Goal: Transaction & Acquisition: Purchase product/service

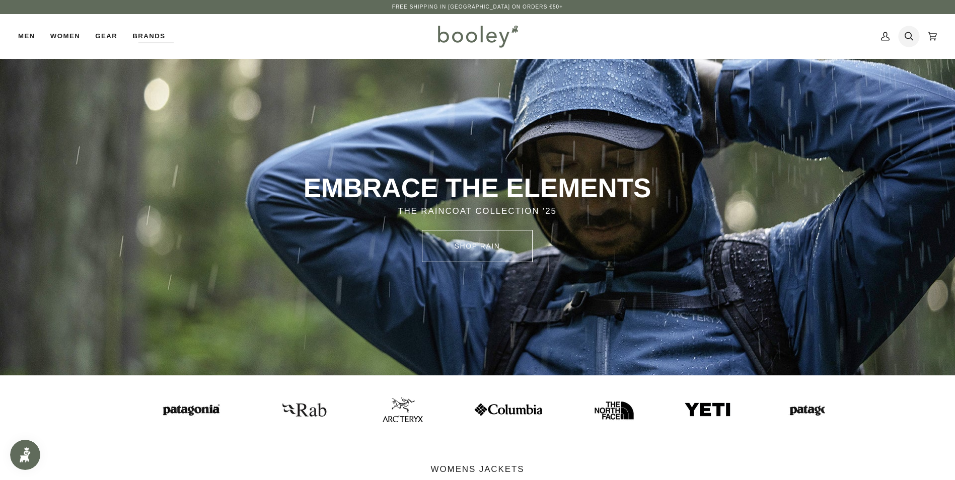
click at [910, 39] on icon at bounding box center [908, 36] width 9 height 15
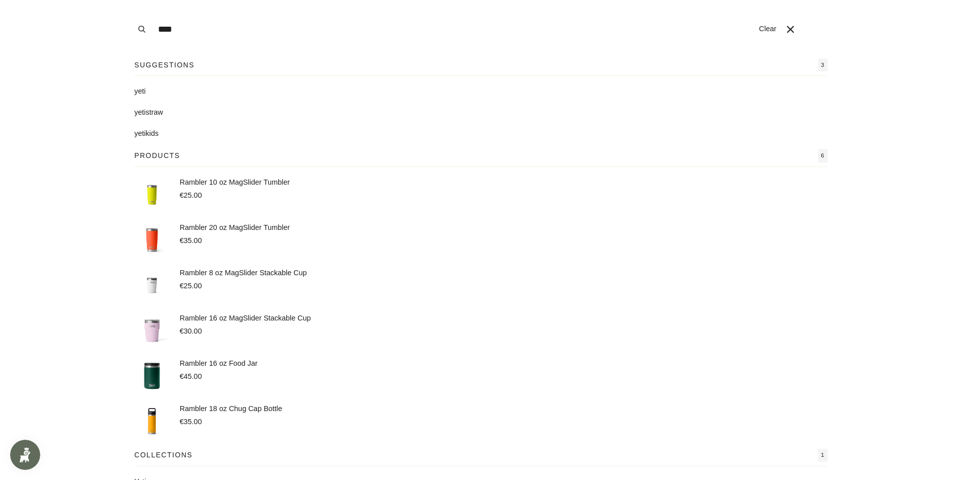
type input "****"
click at [139, 90] on mark "yeti" at bounding box center [139, 91] width 11 height 8
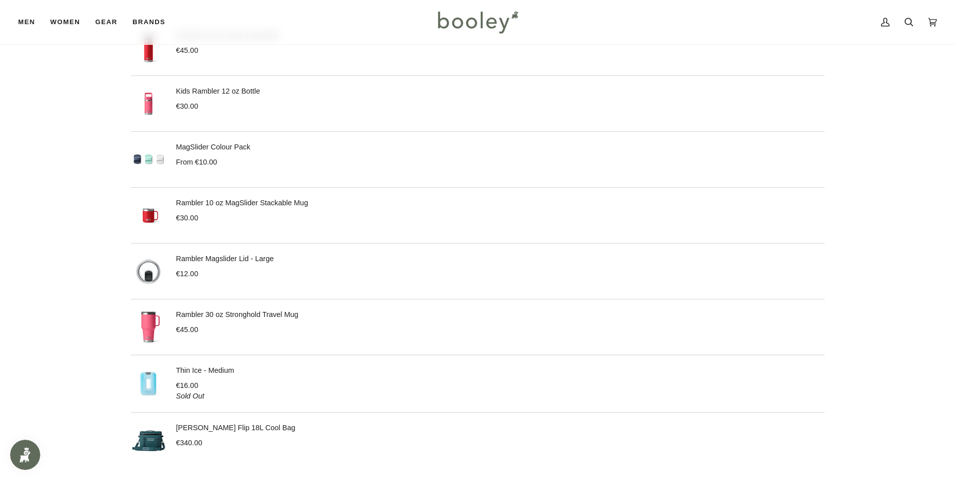
scroll to position [1107, 0]
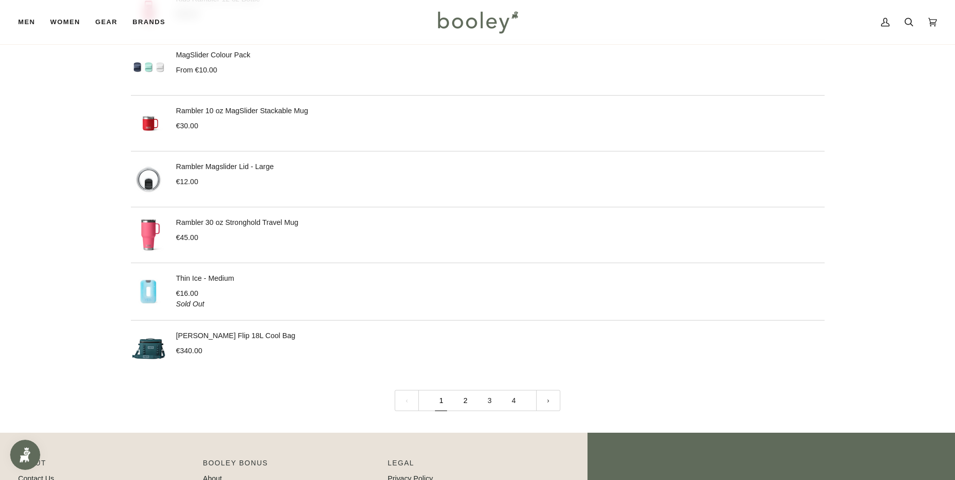
click at [468, 402] on link "2" at bounding box center [465, 401] width 24 height 22
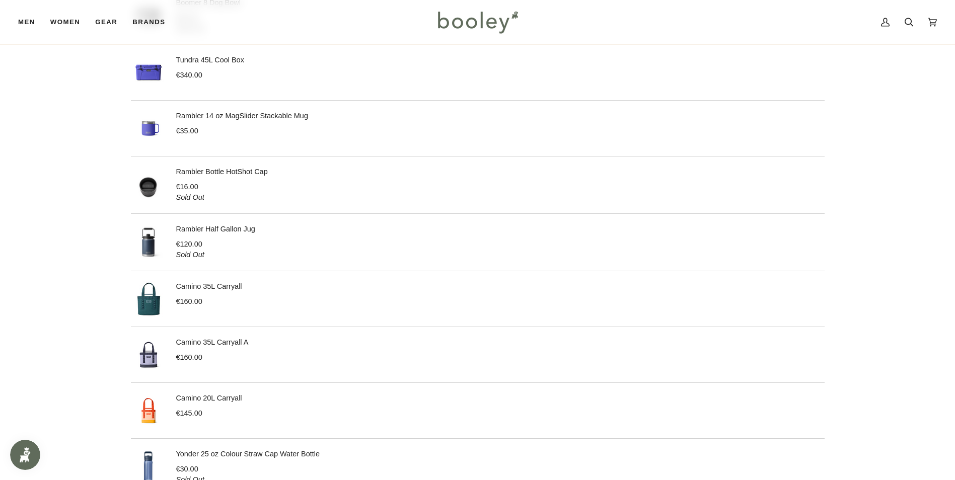
scroll to position [403, 0]
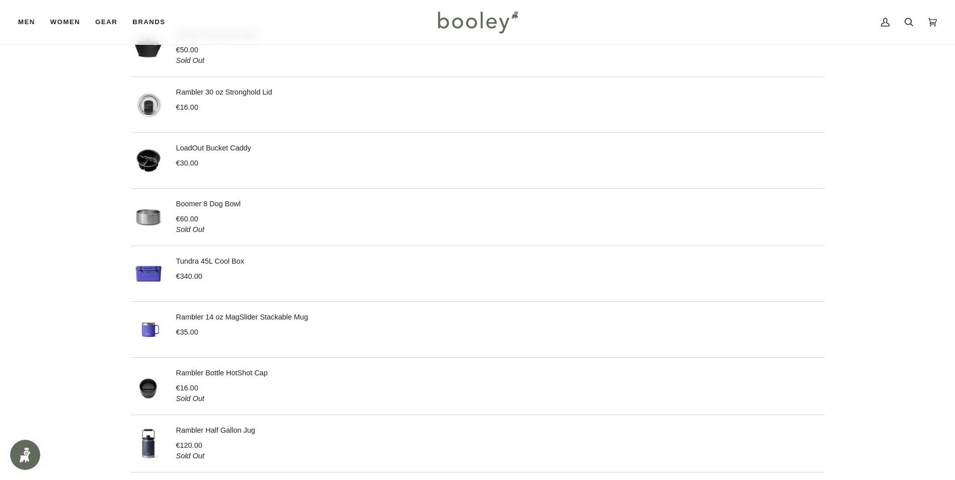
click at [138, 278] on img at bounding box center [148, 273] width 35 height 35
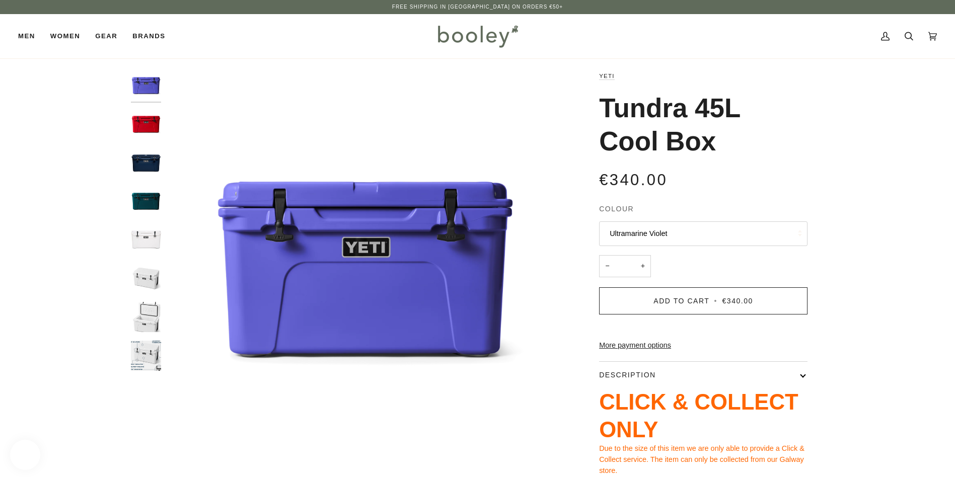
click at [747, 220] on fieldset "Colour Ultramarine Violet Ultramarine Violet Rescue Red Navy Agave Teal White" at bounding box center [703, 226] width 208 height 44
click at [726, 232] on button "Ultramarine Violet" at bounding box center [703, 233] width 208 height 25
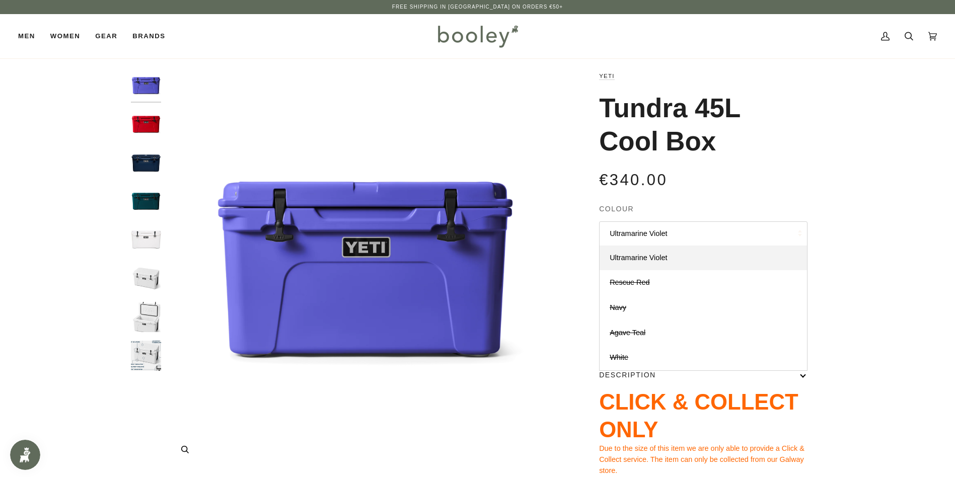
click at [546, 142] on img "Yeti Tundra 45L Cool Box Ultramarine Violet - Booley Galway" at bounding box center [365, 269] width 398 height 398
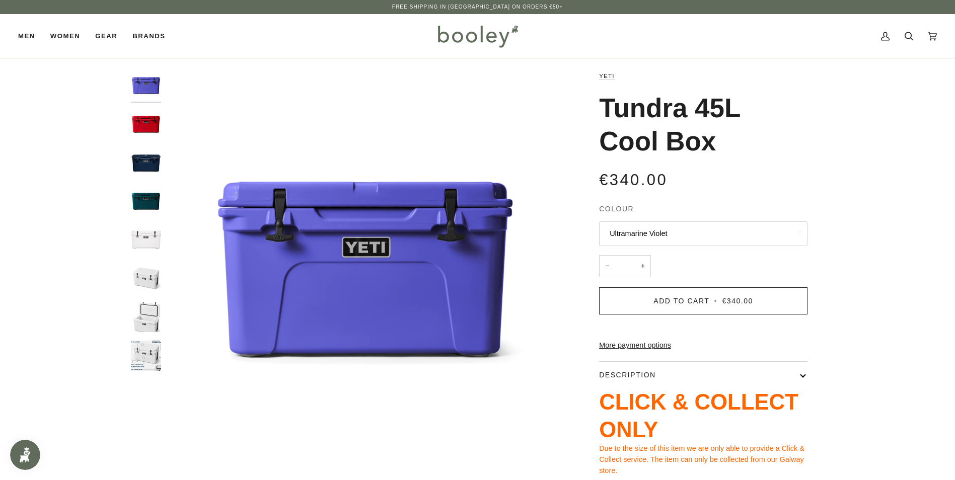
click at [155, 324] on img "Yeti Tundra 45L Cool Box White - Booley Galway" at bounding box center [146, 317] width 30 height 30
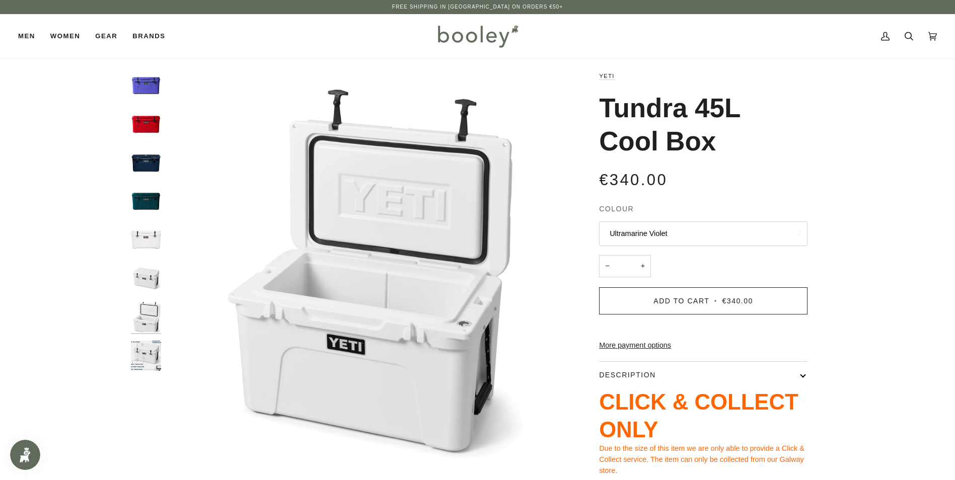
click at [151, 349] on img "Yeti Tundra 45L Cool Box White - Booley Galway" at bounding box center [146, 356] width 30 height 30
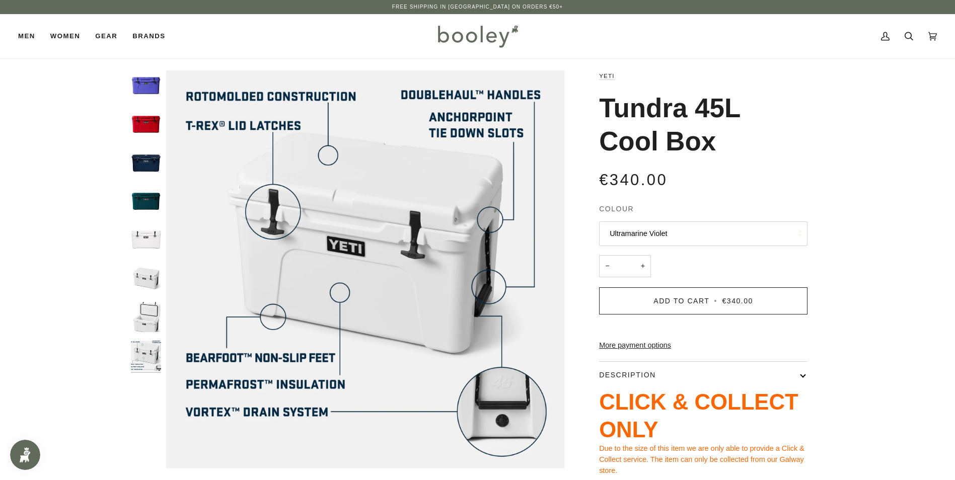
click at [162, 266] on div at bounding box center [148, 224] width 35 height 309
drag, startPoint x: 157, startPoint y: 279, endPoint x: 114, endPoint y: 293, distance: 45.4
click at [158, 279] on img "Yeti Tundra 45L Cool Box White - Booley Galway" at bounding box center [146, 278] width 30 height 30
